Goal: Use online tool/utility: Utilize a website feature to perform a specific function

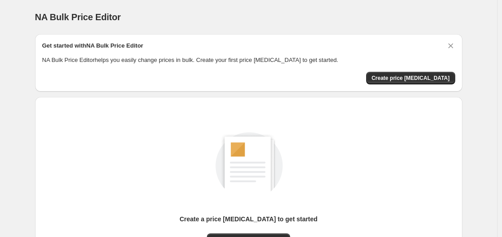
click at [427, 104] on div "Create a price [MEDICAL_DATA] to get started New price [MEDICAL_DATA]" at bounding box center [248, 189] width 413 height 171
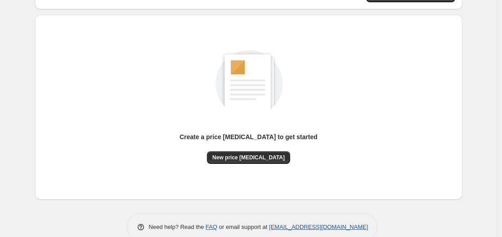
scroll to position [99, 0]
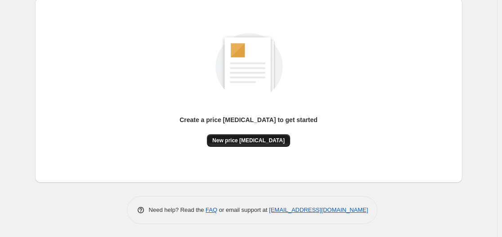
click at [241, 150] on div "Create a price [MEDICAL_DATA] to get started New price [MEDICAL_DATA]" at bounding box center [248, 90] width 413 height 171
click at [242, 138] on span "New price [MEDICAL_DATA]" at bounding box center [248, 140] width 72 height 7
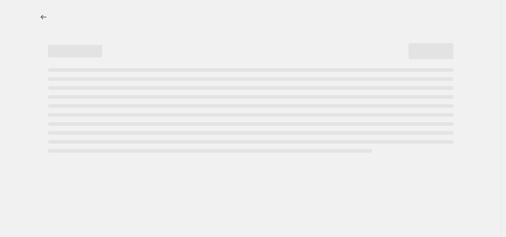
select select "percentage"
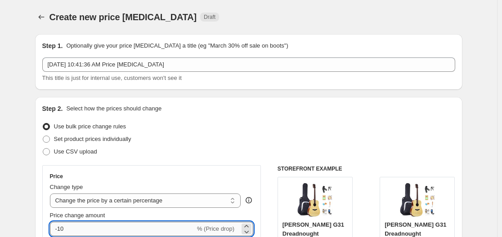
click at [116, 226] on input "-10" at bounding box center [122, 229] width 145 height 14
type input "-1"
type input "-30"
click at [332, 108] on div "Step 2. Select how the prices should change" at bounding box center [248, 108] width 413 height 9
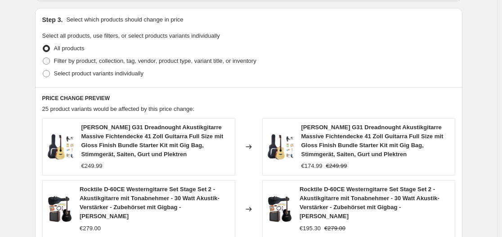
scroll to position [739, 0]
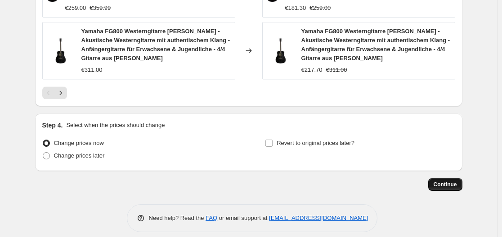
click at [439, 181] on span "Continue" at bounding box center [445, 184] width 23 height 7
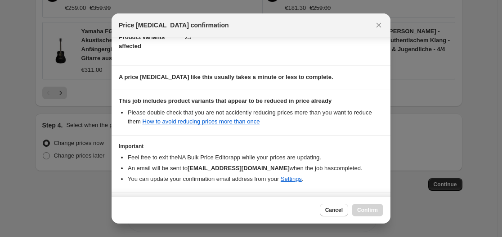
scroll to position [141, 0]
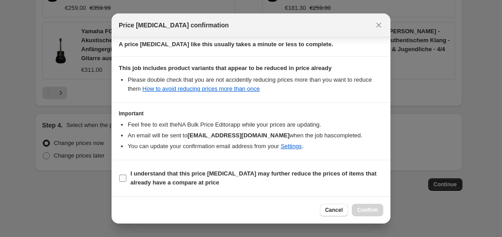
click at [211, 172] on b "I understand that this price [MEDICAL_DATA] may further reduce the prices of it…" at bounding box center [253, 178] width 246 height 16
click at [126, 175] on input "I understand that this price [MEDICAL_DATA] may further reduce the prices of it…" at bounding box center [122, 178] width 7 height 7
checkbox input "true"
click at [376, 212] on span "Confirm" at bounding box center [367, 210] width 21 height 7
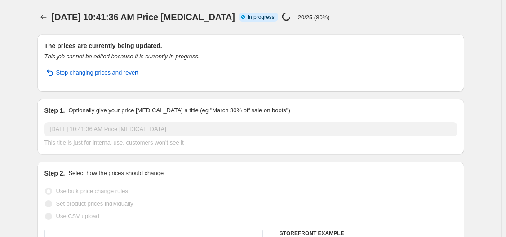
select select "percentage"
